Goal: Task Accomplishment & Management: Use online tool/utility

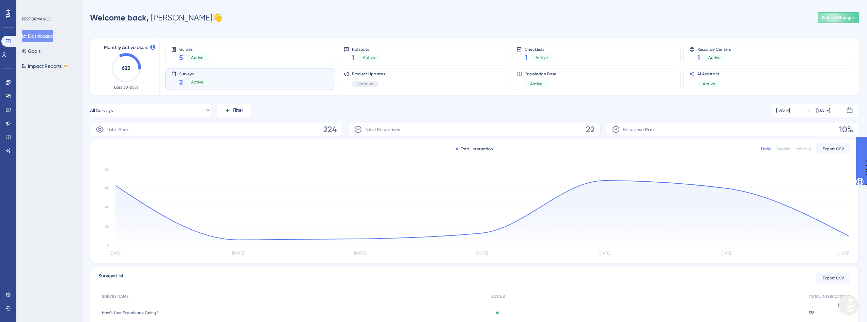
click at [215, 79] on div "Surveys 2 Active" at bounding box center [250, 79] width 158 height 16
click at [217, 57] on div "Guides 5 Active" at bounding box center [250, 55] width 158 height 16
click at [215, 75] on div "Surveys 2 Active" at bounding box center [250, 79] width 158 height 16
click at [230, 50] on div "Guides 5 Active" at bounding box center [250, 55] width 158 height 16
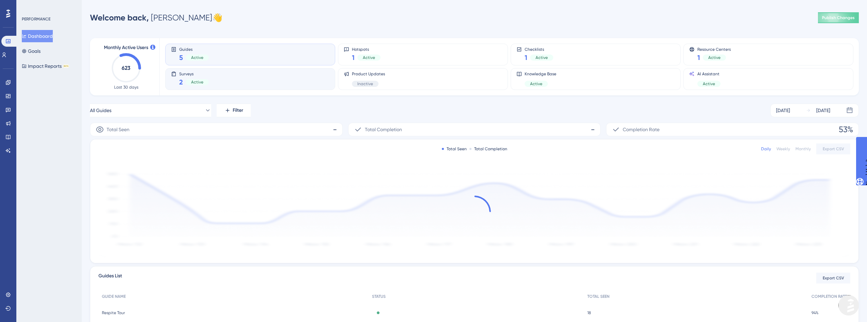
click at [230, 59] on div "Guides 5 Active" at bounding box center [250, 55] width 158 height 16
click at [241, 57] on div "Guides 5 Active" at bounding box center [250, 55] width 158 height 16
click at [238, 75] on div "Surveys 2 Active" at bounding box center [250, 79] width 158 height 16
click at [208, 79] on div "Surveys 2 Active" at bounding box center [250, 79] width 158 height 16
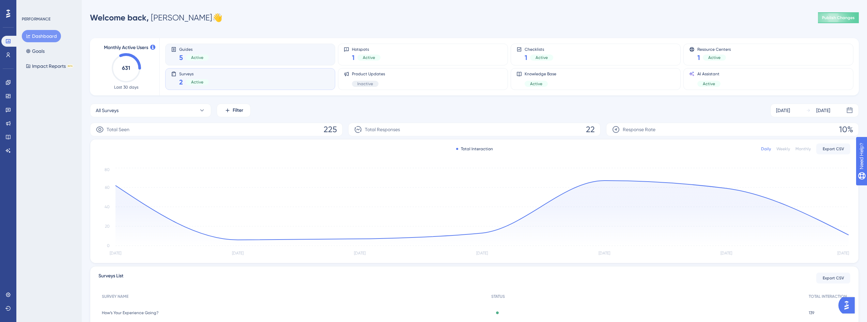
click at [274, 61] on div "Guides 5 Active" at bounding box center [250, 55] width 158 height 16
click at [283, 82] on div "Surveys 2 Active" at bounding box center [250, 79] width 158 height 16
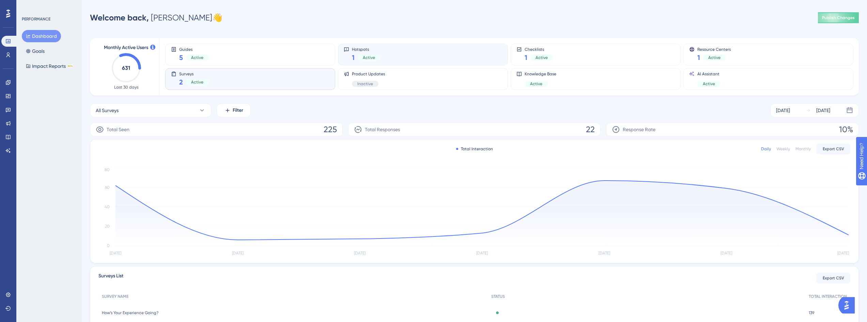
click at [411, 56] on div "Hotspots 1 Active" at bounding box center [423, 55] width 158 height 16
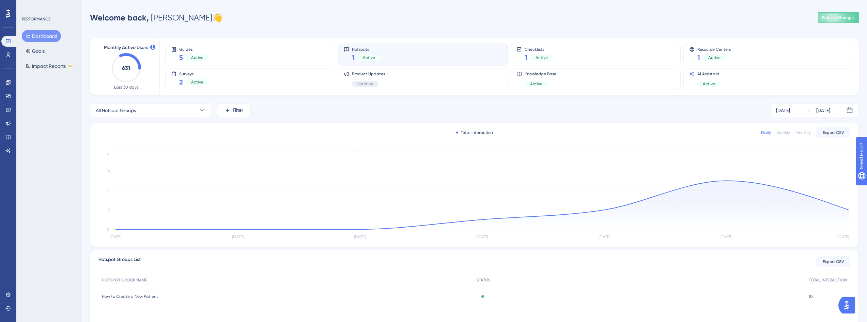
click at [12, 145] on assistant "AI Assistant" at bounding box center [8, 150] width 14 height 11
click at [11, 149] on link at bounding box center [8, 150] width 14 height 11
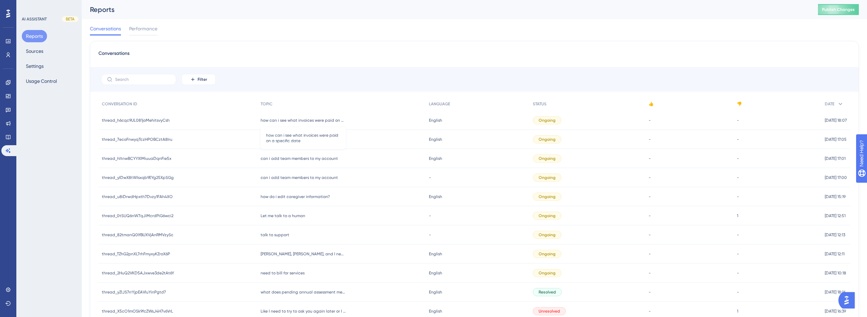
click at [284, 120] on span "how can i see what invoices were paid on a specific date" at bounding box center [303, 120] width 85 height 5
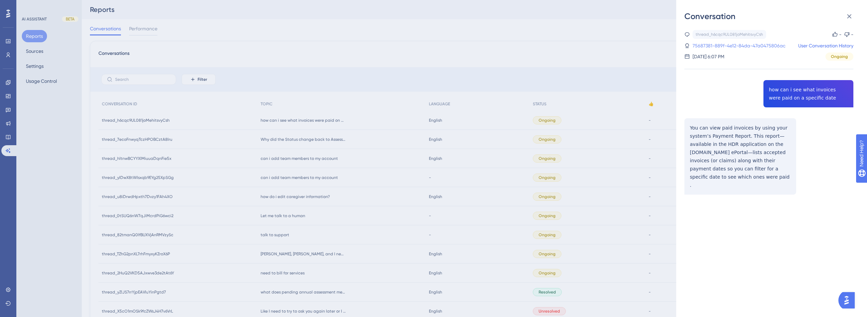
click at [746, 44] on link "75687381-889f-4e12-84da-47a0475806ac" at bounding box center [738, 46] width 93 height 8
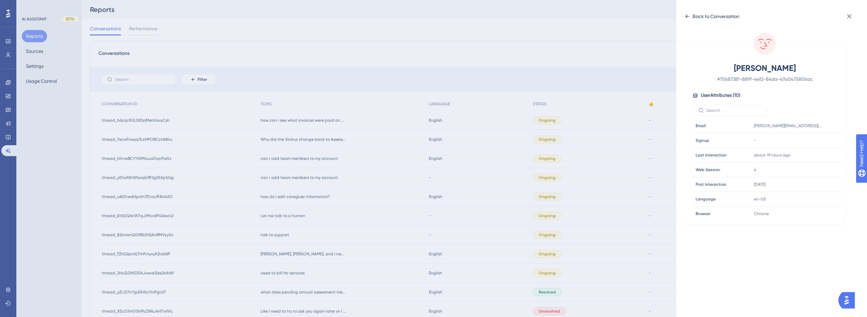
click at [689, 19] on div "Back to Conversation" at bounding box center [711, 16] width 55 height 11
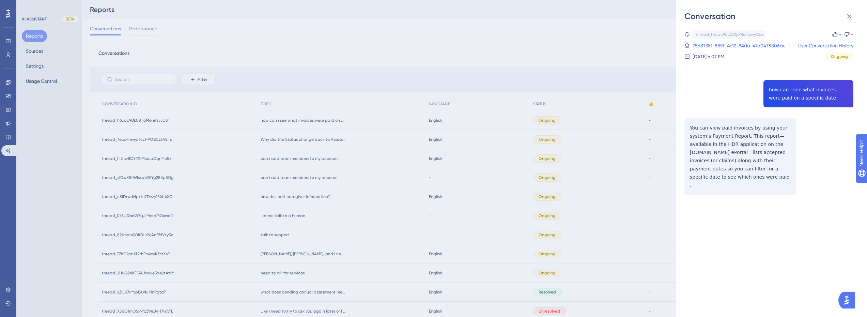
click at [424, 79] on div "Conversation thread_h6cqc9UL081joMehitsvyCsh Copy - - 75687381-889f-4e12-84da-4…" at bounding box center [433, 158] width 867 height 317
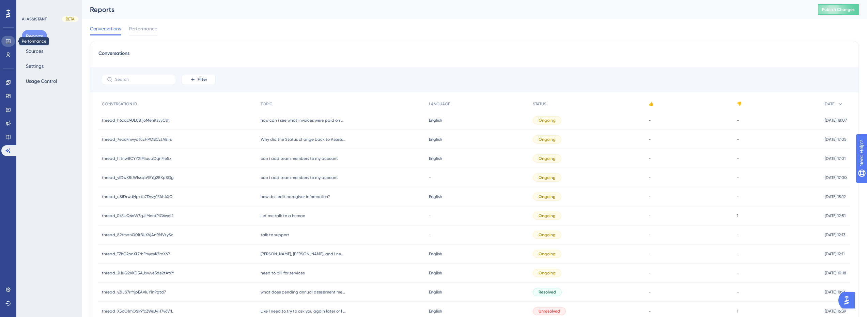
click at [4, 42] on link at bounding box center [8, 41] width 14 height 11
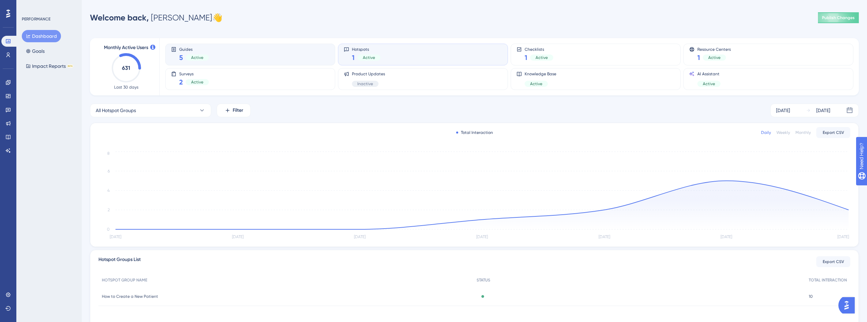
click at [270, 53] on div "Guides 5 Active" at bounding box center [250, 55] width 158 height 16
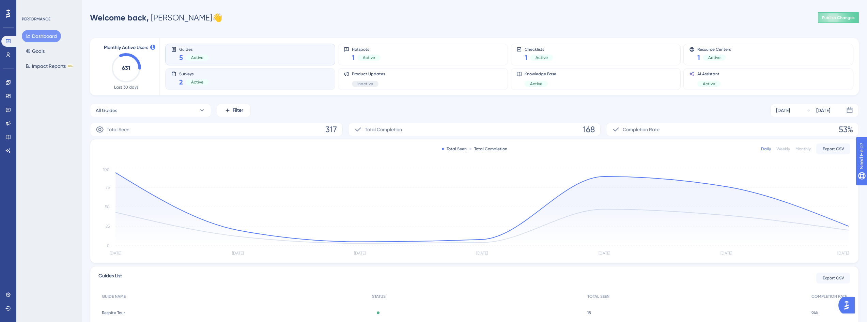
click at [233, 77] on div "Surveys 2 Active" at bounding box center [250, 79] width 158 height 16
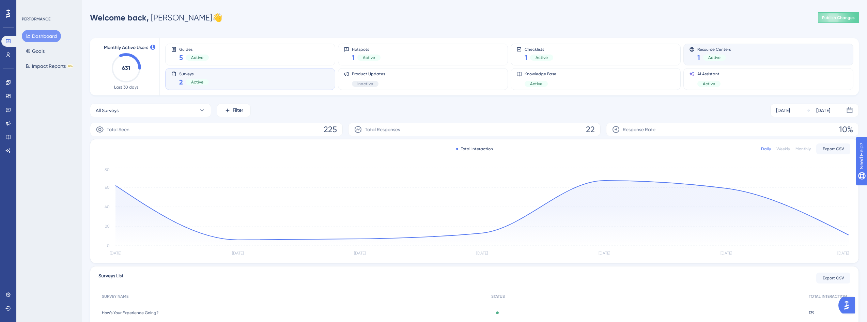
drag, startPoint x: 731, startPoint y: 53, endPoint x: 722, endPoint y: 58, distance: 9.8
click at [731, 52] on div "Resource Centers 1 Active" at bounding box center [768, 55] width 158 height 16
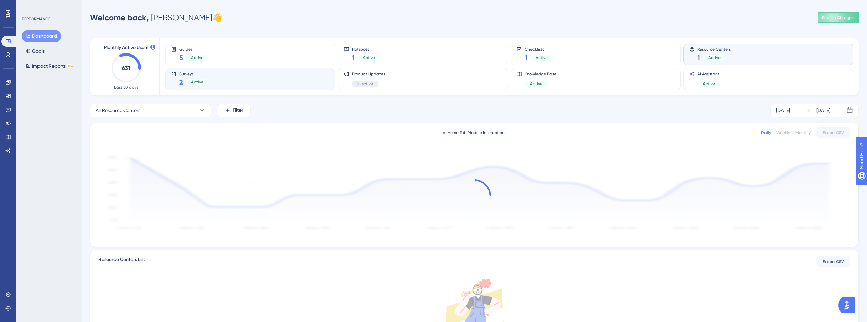
click at [246, 79] on div "Surveys 2 Active" at bounding box center [250, 79] width 158 height 16
